Goal: Information Seeking & Learning: Learn about a topic

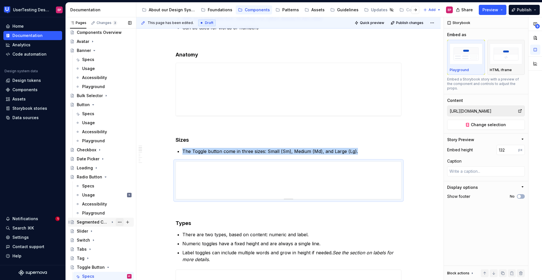
scroll to position [6, 0]
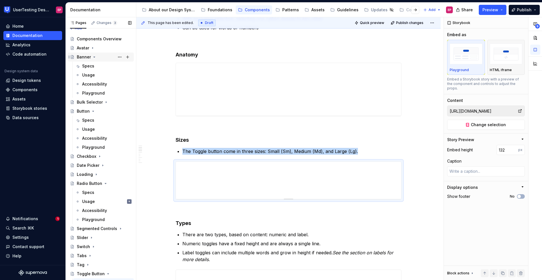
click at [84, 57] on div "Banner" at bounding box center [84, 57] width 14 height 6
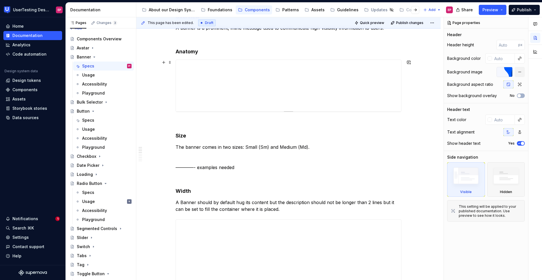
scroll to position [106, 0]
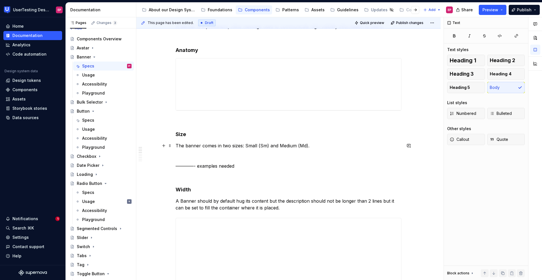
click at [177, 167] on p "The banner comes in two sizes: Small (Sm) and Medium (Md). ————- examples needed" at bounding box center [289, 155] width 226 height 27
drag, startPoint x: 177, startPoint y: 167, endPoint x: 242, endPoint y: 168, distance: 65.0
click at [242, 168] on p "The banner comes in two sizes: Small (Sm) and Medium (Md). ————- examples needed" at bounding box center [289, 155] width 226 height 27
click at [93, 111] on icon "Page tree" at bounding box center [93, 111] width 1 height 1
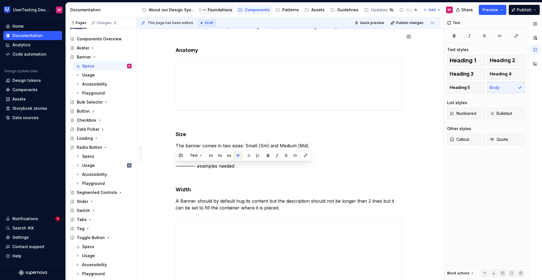
click at [214, 9] on div "Foundations" at bounding box center [220, 10] width 25 height 6
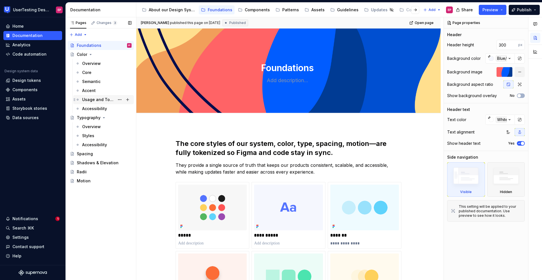
click at [95, 98] on div "Usage and Tokens" at bounding box center [98, 100] width 32 height 6
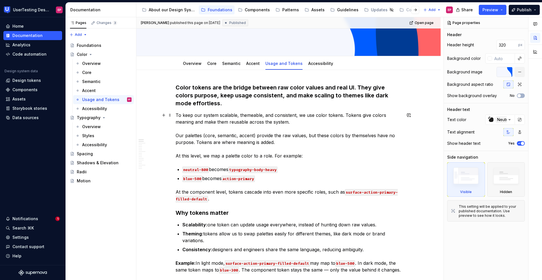
scroll to position [66, 0]
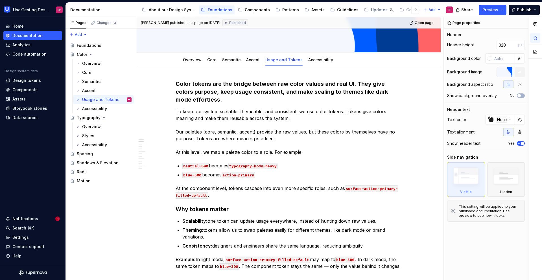
type textarea "*"
